Goal: Task Accomplishment & Management: Use online tool/utility

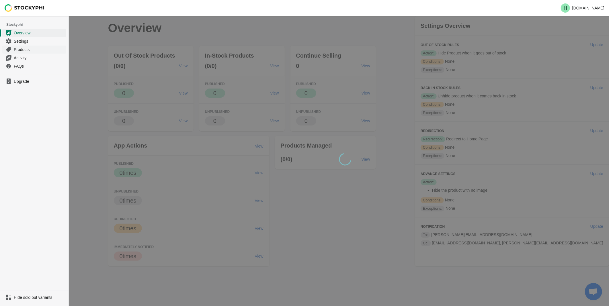
click at [27, 49] on span "Products" at bounding box center [39, 50] width 51 height 6
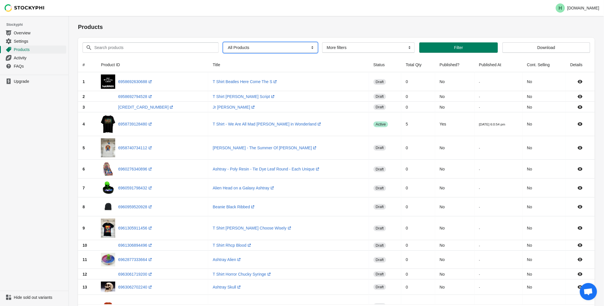
click at [309, 49] on select "All Products InStock InStock Published InStock Un-Published OOS OOS Published O…" at bounding box center [270, 47] width 94 height 10
select select "instock_has_no_image"
click at [223, 42] on select "All Products InStock InStock Published InStock Un-Published OOS OOS Published O…" at bounding box center [270, 47] width 94 height 10
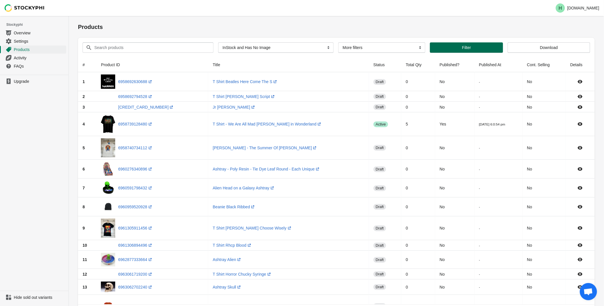
click at [467, 48] on span "Filter" at bounding box center [466, 47] width 9 height 5
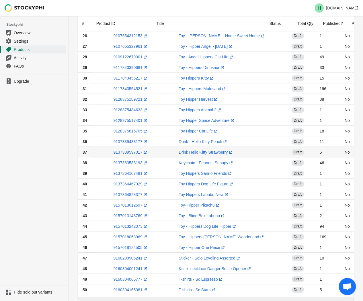
scroll to position [344, 0]
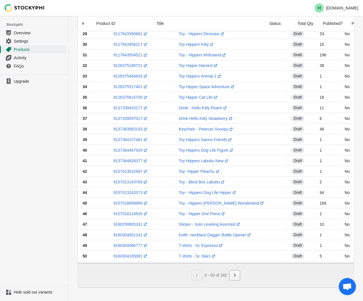
click at [236, 278] on icon "Next" at bounding box center [235, 276] width 6 height 6
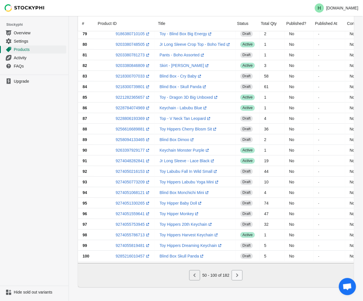
click at [238, 277] on icon "Next" at bounding box center [237, 276] width 6 height 6
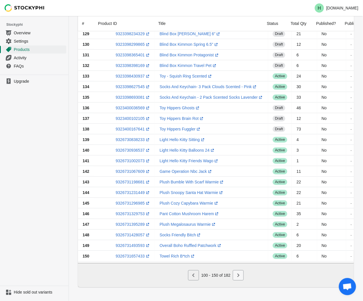
click at [237, 276] on icon "Next" at bounding box center [238, 276] width 6 height 6
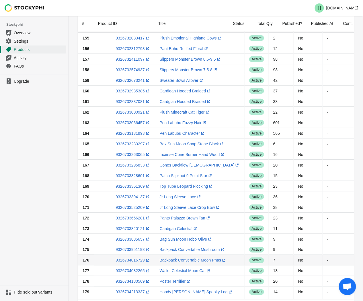
scroll to position [0, 0]
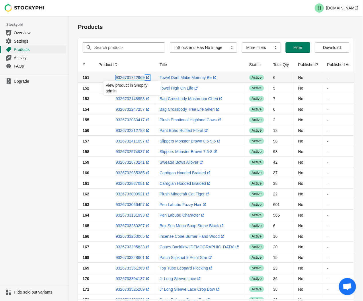
click at [130, 77] on link "9326731722969 (opens a new window)" at bounding box center [132, 77] width 35 height 5
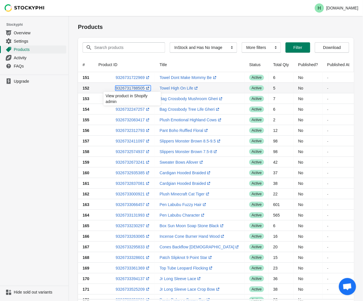
click at [128, 89] on link "9326731788505 (opens a new window)" at bounding box center [132, 88] width 35 height 5
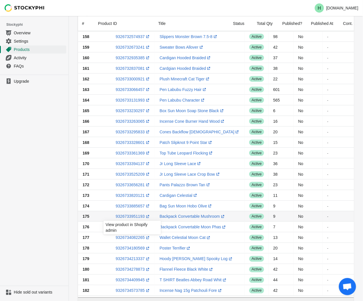
scroll to position [153, 0]
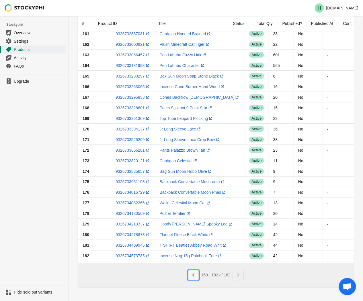
click at [197, 277] on button "Previous" at bounding box center [193, 276] width 11 height 10
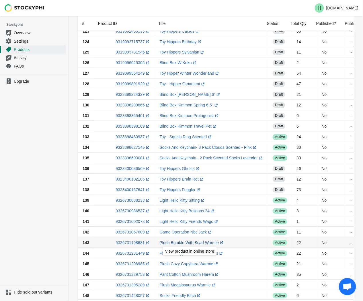
scroll to position [344, 0]
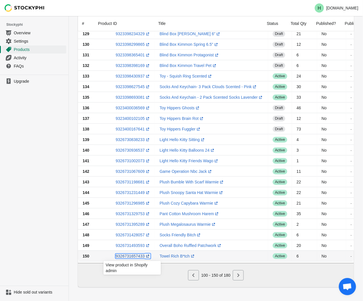
click at [124, 254] on link "9326731657433 (opens a new window)" at bounding box center [132, 256] width 35 height 5
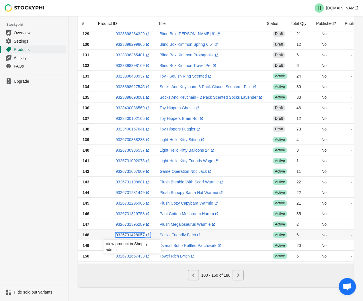
click at [129, 233] on link "9326731428057 (opens a new window)" at bounding box center [132, 235] width 35 height 5
click at [237, 276] on icon "Next" at bounding box center [238, 276] width 6 height 6
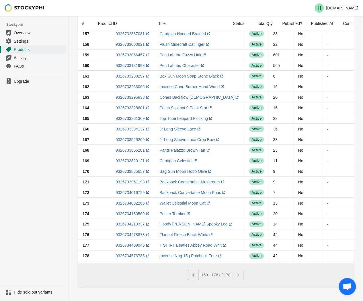
scroll to position [110, 0]
click at [195, 276] on icon "Previous" at bounding box center [194, 276] width 6 height 6
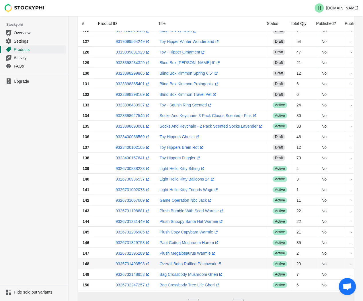
scroll to position [344, 0]
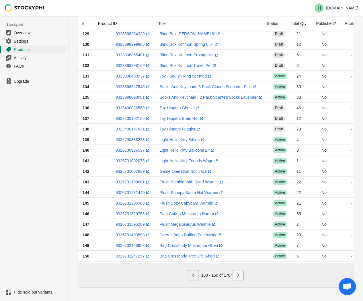
click at [237, 275] on icon "Next" at bounding box center [238, 276] width 6 height 6
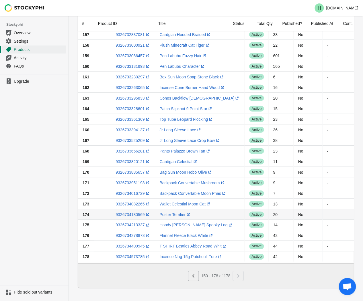
scroll to position [110, 0]
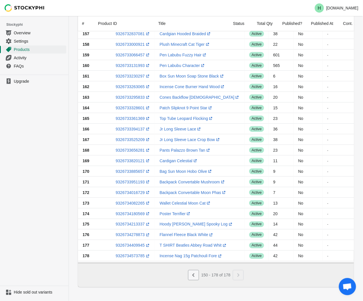
click at [193, 273] on icon "Previous" at bounding box center [194, 276] width 6 height 6
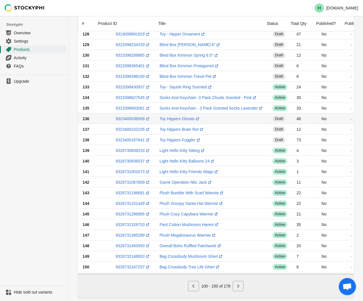
scroll to position [333, 0]
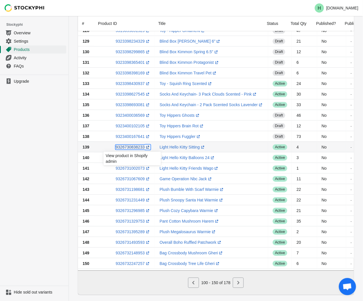
click at [121, 147] on link "9326730838233 (opens a new window)" at bounding box center [132, 147] width 35 height 5
click at [44, 130] on ul "Upgrade" at bounding box center [34, 180] width 68 height 211
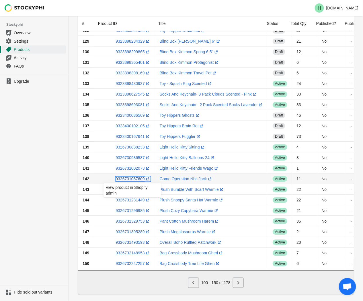
click at [130, 179] on link "9326731067609 (opens a new window)" at bounding box center [132, 179] width 35 height 5
click at [39, 135] on ul "Upgrade" at bounding box center [34, 180] width 68 height 211
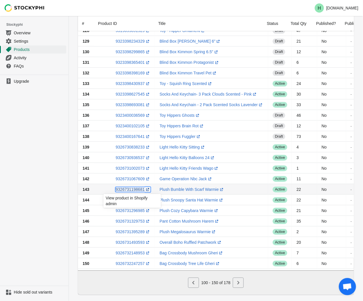
click at [128, 189] on link "9326731198681 (opens a new window)" at bounding box center [132, 189] width 35 height 5
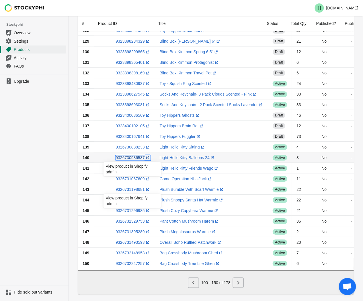
click at [125, 158] on link "9326730936537 (opens a new window)" at bounding box center [132, 158] width 35 height 5
click at [21, 164] on ul "Upgrade" at bounding box center [34, 180] width 68 height 211
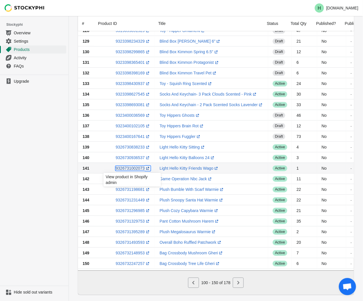
click at [133, 170] on link "9326731002073 (opens a new window)" at bounding box center [132, 168] width 35 height 5
click at [32, 204] on ul "Upgrade" at bounding box center [34, 180] width 68 height 211
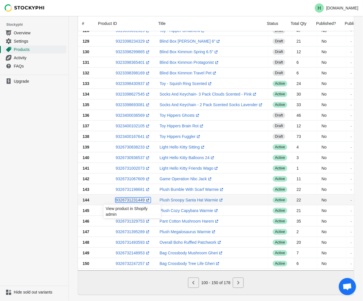
click at [131, 201] on link "9326731231449 (opens a new window)" at bounding box center [132, 200] width 35 height 5
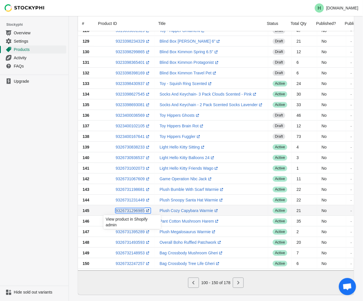
click at [132, 211] on link "9326731296985 (opens a new window)" at bounding box center [132, 211] width 35 height 5
click at [49, 211] on ul "Upgrade" at bounding box center [34, 180] width 68 height 211
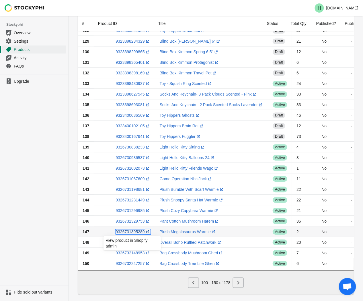
click at [129, 233] on link "9326731395289 (opens a new window)" at bounding box center [132, 232] width 35 height 5
click at [241, 286] on icon "Next" at bounding box center [238, 283] width 6 height 6
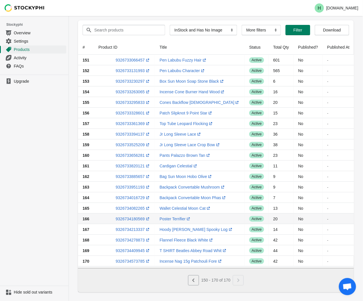
scroll to position [25, 0]
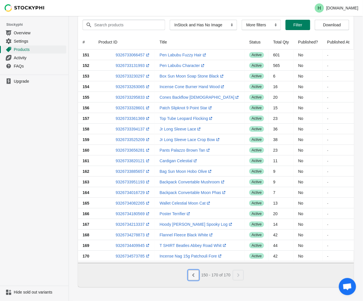
click at [195, 276] on icon "Previous" at bounding box center [194, 276] width 6 height 6
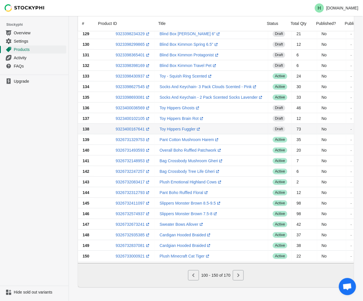
scroll to position [344, 0]
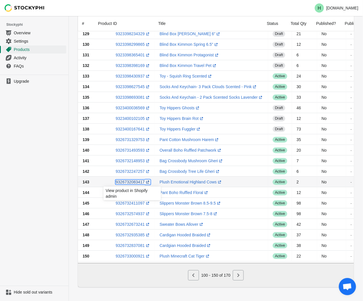
click at [131, 180] on link "9326732083417 (opens a new window)" at bounding box center [132, 182] width 35 height 5
click at [65, 189] on ul "Upgrade" at bounding box center [34, 180] width 68 height 211
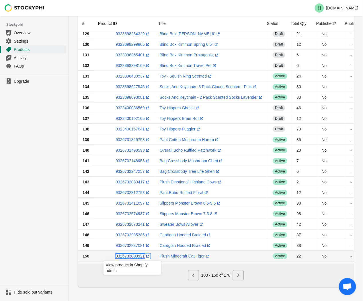
click at [131, 254] on link "9326733000921 (opens a new window)" at bounding box center [132, 256] width 35 height 5
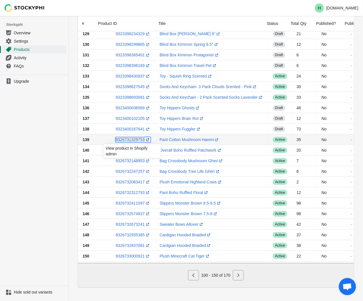
click at [130, 138] on link "9326731329753 (opens a new window)" at bounding box center [132, 140] width 35 height 5
click at [44, 169] on ul "Upgrade" at bounding box center [34, 180] width 68 height 211
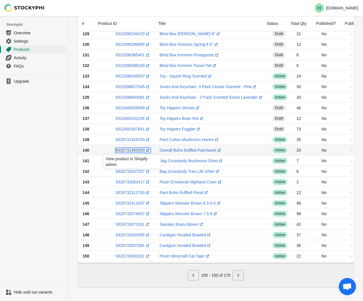
click at [129, 148] on link "9326731493593 (opens a new window)" at bounding box center [132, 150] width 35 height 5
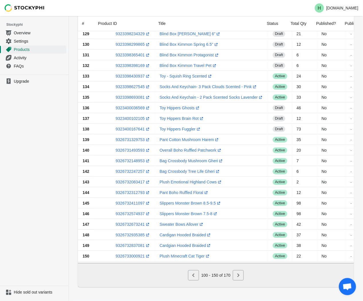
click at [44, 136] on ul "Upgrade" at bounding box center [34, 180] width 68 height 211
click at [129, 159] on link "9326732148953 (opens a new window)" at bounding box center [132, 161] width 35 height 5
click at [28, 158] on ul "Upgrade" at bounding box center [34, 180] width 68 height 211
click at [126, 169] on link "9326732247257 (opens a new window)" at bounding box center [132, 171] width 35 height 5
click at [48, 214] on ul "Upgrade" at bounding box center [34, 180] width 68 height 211
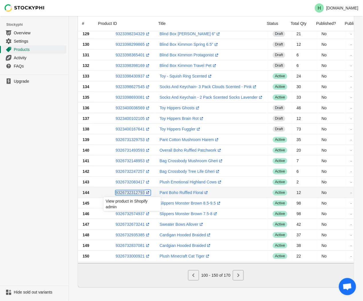
click at [129, 191] on link "9326732312793 (opens a new window)" at bounding box center [132, 193] width 35 height 5
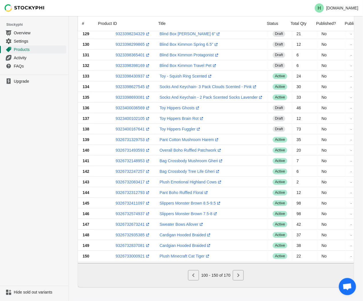
click at [38, 201] on ul "Upgrade" at bounding box center [34, 180] width 68 height 211
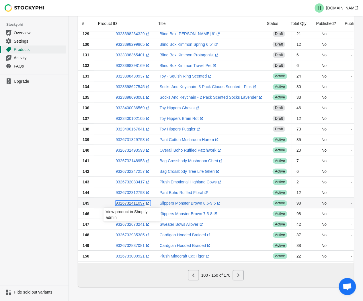
click at [128, 201] on link "9326732411097 (opens a new window)" at bounding box center [132, 203] width 35 height 5
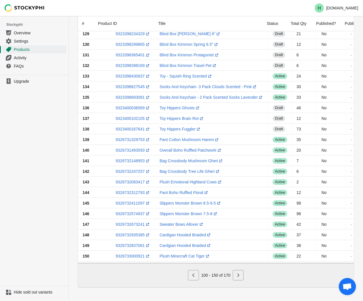
click at [53, 165] on ul "Upgrade" at bounding box center [34, 180] width 68 height 211
click at [128, 212] on link "9326732574937 (opens a new window)" at bounding box center [132, 214] width 35 height 5
click at [42, 191] on ul "Upgrade" at bounding box center [34, 180] width 68 height 211
click at [131, 222] on link "9326732673241 (opens a new window)" at bounding box center [132, 224] width 35 height 5
click at [38, 191] on ul "Upgrade" at bounding box center [34, 180] width 68 height 211
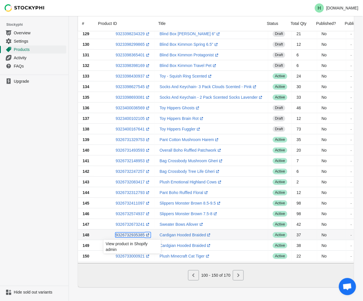
click at [128, 234] on link "9326732935385 (opens a new window)" at bounding box center [132, 235] width 35 height 5
click at [55, 205] on ul "Upgrade" at bounding box center [34, 180] width 68 height 211
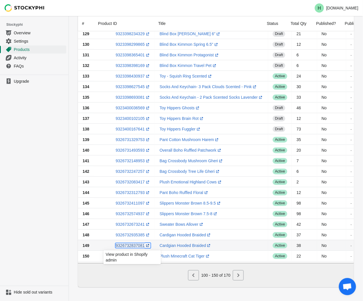
click at [136, 244] on link "9326732837081 (opens a new window)" at bounding box center [132, 246] width 35 height 5
click at [133, 244] on link "9326732837081 (opens a new window)" at bounding box center [132, 246] width 35 height 5
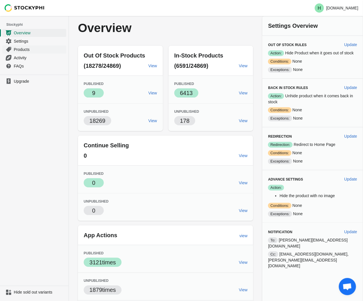
click at [30, 51] on span "Products" at bounding box center [39, 50] width 51 height 6
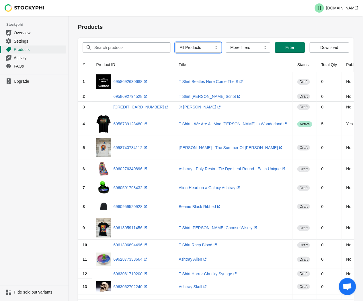
click at [213, 49] on select "All Products InStock InStock Published InStock Un-Published OOS OOS Published O…" at bounding box center [198, 47] width 46 height 10
select select "instock_has_no_image"
click at [175, 42] on select "All Products InStock InStock Published InStock Un-Published OOS OOS Published O…" at bounding box center [198, 47] width 46 height 10
click at [297, 50] on button "Filter" at bounding box center [297, 47] width 25 height 10
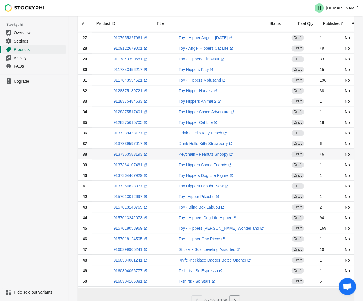
scroll to position [344, 0]
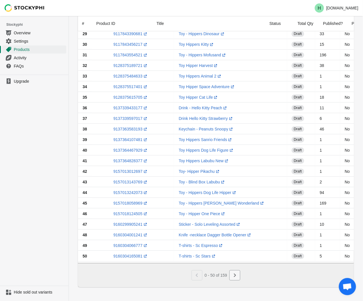
click at [234, 277] on icon "Next" at bounding box center [235, 276] width 6 height 6
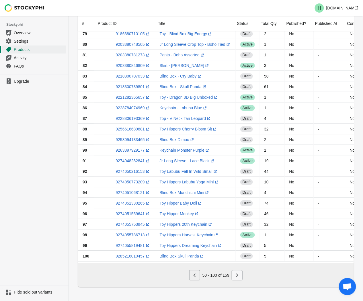
click at [239, 277] on icon "Next" at bounding box center [237, 276] width 6 height 6
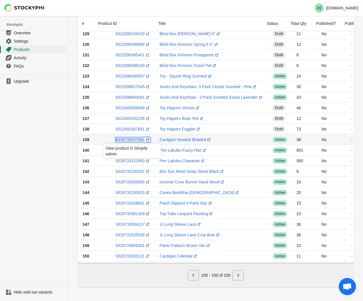
click at [124, 138] on link "9326732837081 (opens a new window)" at bounding box center [132, 140] width 35 height 5
click at [42, 121] on ul "Upgrade" at bounding box center [34, 180] width 68 height 211
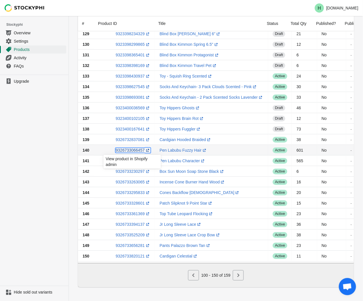
click at [128, 148] on link "9326733066457 (opens a new window)" at bounding box center [132, 150] width 35 height 5
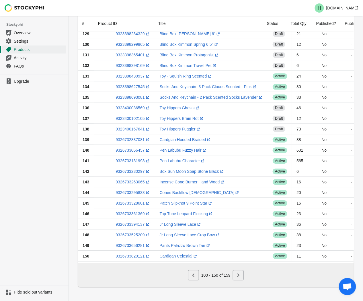
drag, startPoint x: 35, startPoint y: 198, endPoint x: 39, endPoint y: 197, distance: 3.7
click at [36, 197] on ul "Upgrade" at bounding box center [34, 180] width 68 height 211
click at [127, 160] on link "9326733131993 (opens a new window)" at bounding box center [132, 161] width 35 height 5
click at [27, 170] on ul "Upgrade" at bounding box center [34, 180] width 68 height 211
click at [128, 169] on link "9326733230297 (opens a new window)" at bounding box center [132, 171] width 35 height 5
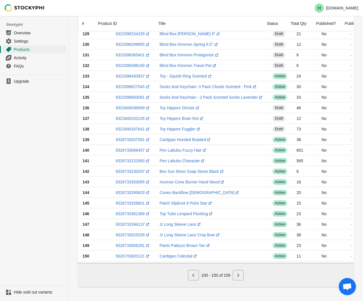
click at [131, 180] on link "9326733263065 (opens a new window)" at bounding box center [132, 182] width 35 height 5
drag, startPoint x: 60, startPoint y: 190, endPoint x: 56, endPoint y: 190, distance: 3.7
click at [56, 190] on ul "Upgrade" at bounding box center [34, 180] width 68 height 211
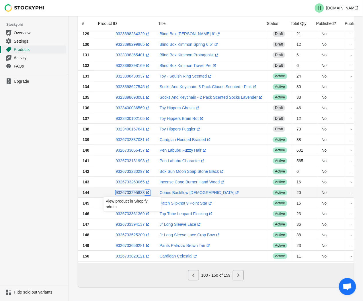
click at [132, 191] on link "9326733295833 (opens a new window)" at bounding box center [132, 193] width 35 height 5
click at [17, 140] on ul "Upgrade" at bounding box center [34, 180] width 68 height 211
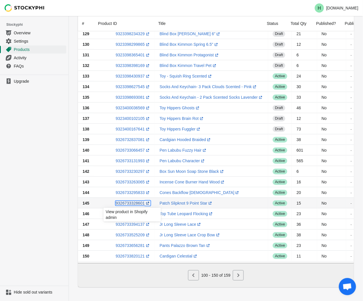
click at [130, 201] on link "9326733328601 (opens a new window)" at bounding box center [132, 203] width 35 height 5
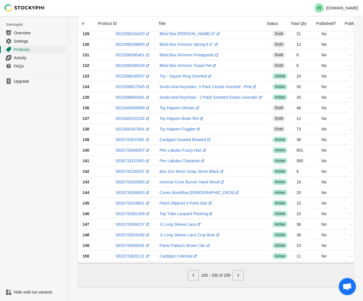
click at [36, 175] on ul "Upgrade" at bounding box center [34, 180] width 68 height 211
click at [130, 212] on link "9326733361369 (opens a new window)" at bounding box center [132, 214] width 35 height 5
click at [50, 181] on ul "Upgrade" at bounding box center [34, 180] width 68 height 211
click at [130, 222] on link "9326733394137 (opens a new window)" at bounding box center [132, 224] width 35 height 5
click at [44, 177] on ul "Upgrade" at bounding box center [34, 180] width 68 height 211
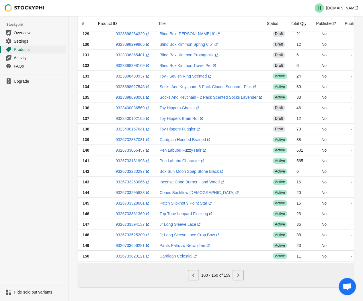
click at [40, 185] on ul "Upgrade" at bounding box center [34, 180] width 68 height 211
click at [126, 233] on link "9326733525209 (opens a new window)" at bounding box center [132, 235] width 35 height 5
drag, startPoint x: 56, startPoint y: 175, endPoint x: 56, endPoint y: 179, distance: 4.3
click at [56, 179] on ul "Upgrade" at bounding box center [34, 180] width 68 height 211
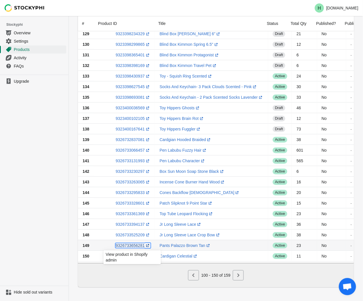
click at [130, 244] on link "9326733656281 (opens a new window)" at bounding box center [132, 246] width 35 height 5
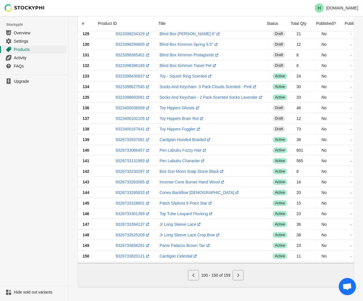
click at [22, 187] on ul "Upgrade" at bounding box center [34, 180] width 68 height 211
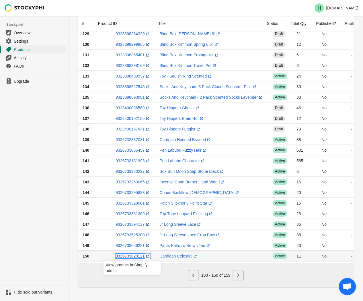
click at [131, 254] on link "9326733820121 (opens a new window)" at bounding box center [132, 256] width 35 height 5
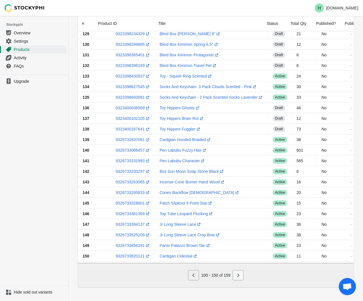
click at [239, 277] on icon "Next" at bounding box center [238, 276] width 6 height 6
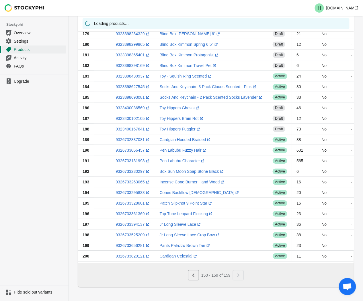
scroll to position [0, 0]
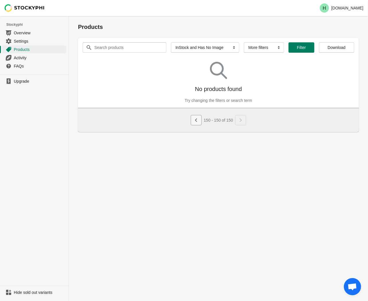
click at [195, 120] on icon "Previous" at bounding box center [196, 120] width 2 height 3
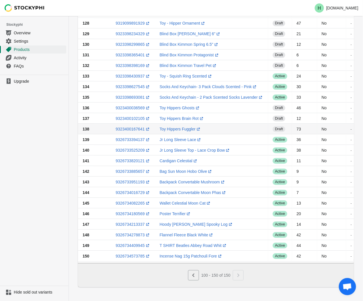
scroll to position [344, 0]
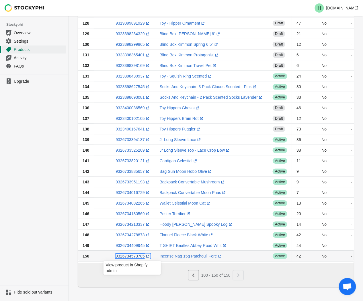
click at [130, 254] on link "9326734573785 (opens a new window)" at bounding box center [132, 256] width 35 height 5
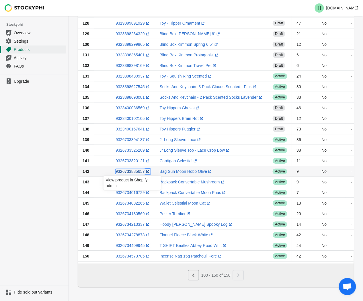
click at [127, 169] on link "9326733885657 (opens a new window)" at bounding box center [132, 171] width 35 height 5
click at [38, 166] on ul "Upgrade" at bounding box center [34, 180] width 68 height 211
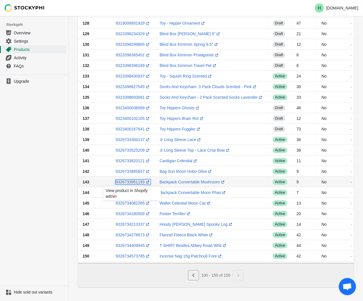
click at [131, 180] on link "9326733951193 (opens a new window)" at bounding box center [132, 182] width 35 height 5
click at [43, 196] on ul "Upgrade" at bounding box center [34, 180] width 68 height 211
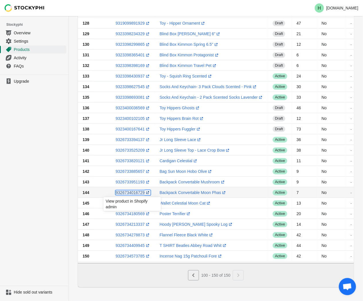
click at [132, 191] on link "9326734016729 (opens a new window)" at bounding box center [132, 193] width 35 height 5
click at [2, 197] on ul "Upgrade" at bounding box center [34, 180] width 68 height 211
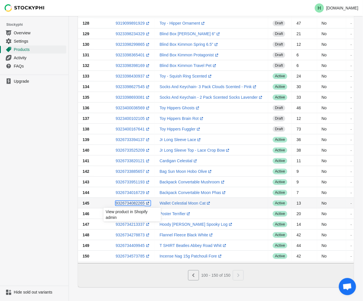
click at [125, 201] on link "9326734082265 (opens a new window)" at bounding box center [132, 203] width 35 height 5
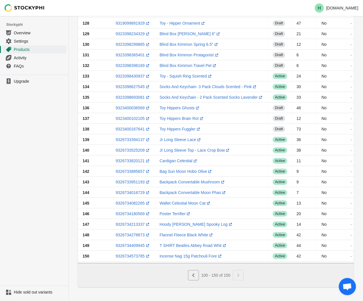
click at [23, 230] on ul "Upgrade" at bounding box center [34, 180] width 68 height 211
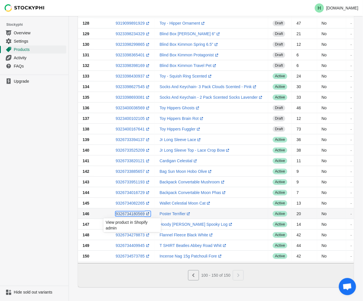
click at [126, 212] on link "9326734180569 (opens a new window)" at bounding box center [132, 214] width 35 height 5
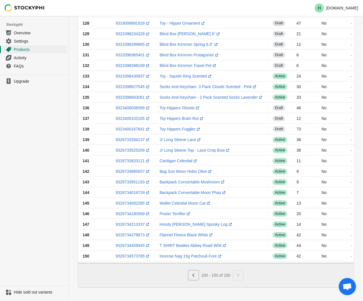
click at [29, 185] on ul "Upgrade" at bounding box center [34, 180] width 68 height 211
click at [129, 222] on link "9326734213337 (opens a new window)" at bounding box center [132, 224] width 35 height 5
click at [35, 190] on ul "Upgrade" at bounding box center [34, 180] width 68 height 211
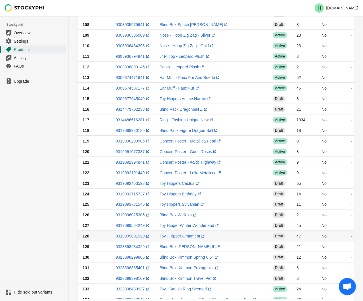
scroll to position [287, 0]
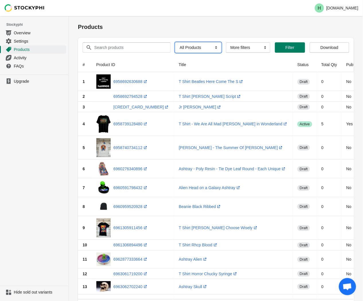
click at [212, 48] on select "All Products InStock InStock Published InStock Un-Published OOS OOS Published O…" at bounding box center [198, 47] width 46 height 10
select select "instock_has_no_image"
click at [175, 42] on select "All Products InStock InStock Published InStock Un-Published OOS OOS Published O…" at bounding box center [198, 47] width 46 height 10
click at [295, 50] on span "Filter" at bounding box center [297, 47] width 9 height 5
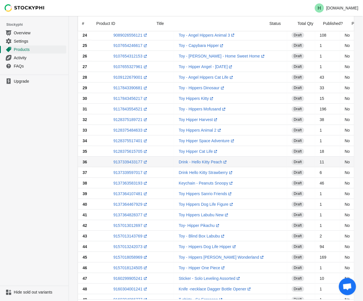
scroll to position [344, 0]
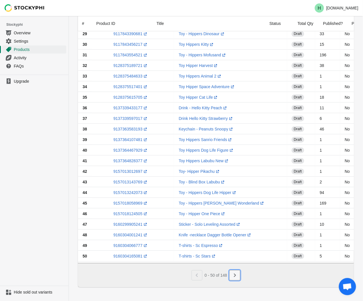
click at [238, 277] on button "Next" at bounding box center [234, 276] width 11 height 10
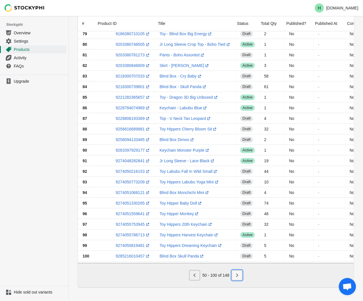
click at [234, 274] on icon "Next" at bounding box center [237, 276] width 6 height 6
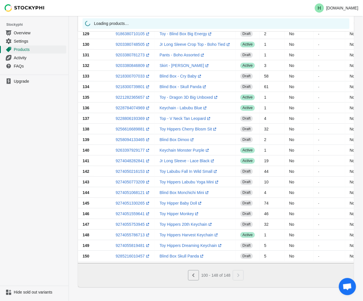
scroll to position [323, 0]
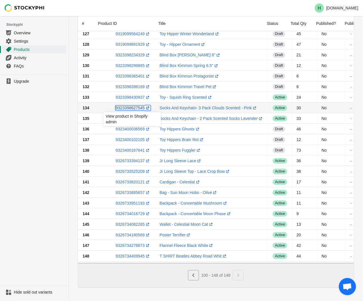
click at [125, 106] on link "9323398627545 (opens a new window)" at bounding box center [132, 108] width 35 height 5
click at [33, 134] on ul "Upgrade" at bounding box center [34, 180] width 68 height 211
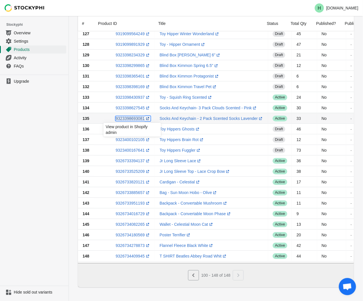
click at [135, 117] on link "9323398693081 (opens a new window)" at bounding box center [132, 118] width 35 height 5
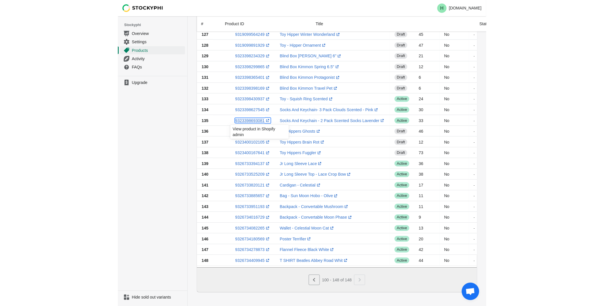
scroll to position [318, 0]
